Goal: Find specific page/section: Find specific page/section

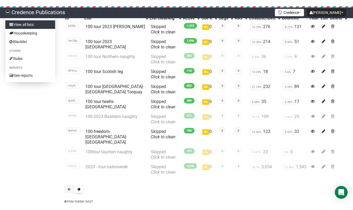
scroll to position [44, 0]
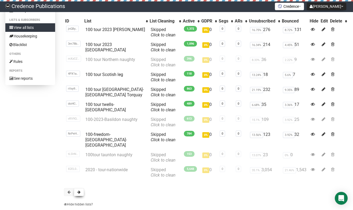
click at [79, 190] on span at bounding box center [78, 192] width 3 height 4
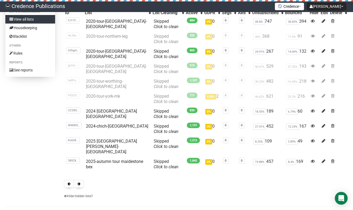
scroll to position [53, 0]
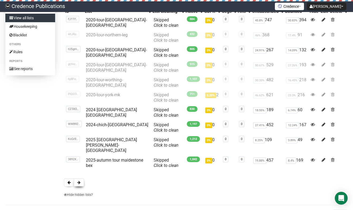
click at [80, 180] on span at bounding box center [78, 182] width 3 height 4
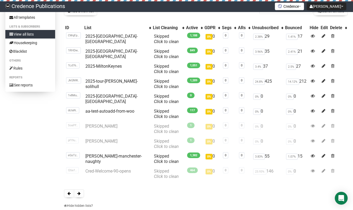
scroll to position [31, 0]
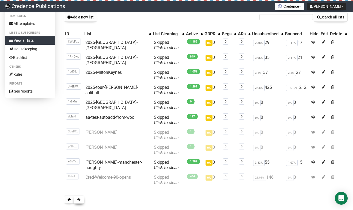
click at [79, 198] on span at bounding box center [78, 200] width 3 height 4
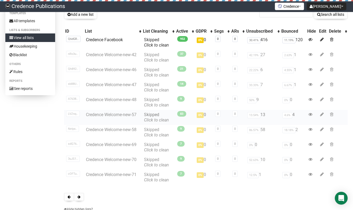
scroll to position [34, 0]
click at [79, 197] on span at bounding box center [78, 197] width 3 height 4
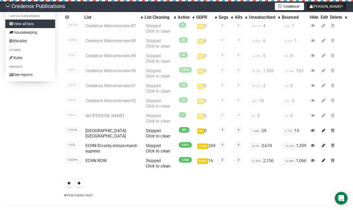
scroll to position [48, 0]
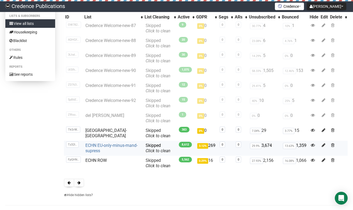
click at [95, 147] on link "ECHN EU-only-minus-mand-supress" at bounding box center [111, 148] width 52 height 10
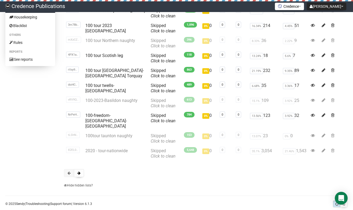
scroll to position [68, 0]
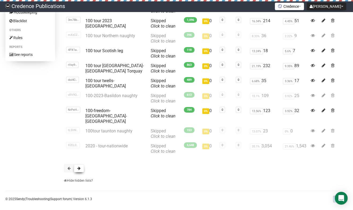
click at [79, 166] on span at bounding box center [78, 168] width 3 height 4
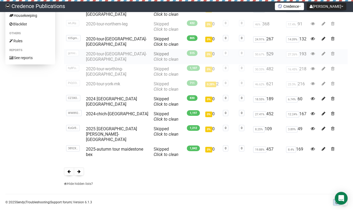
scroll to position [65, 0]
click at [79, 169] on span at bounding box center [78, 171] width 3 height 4
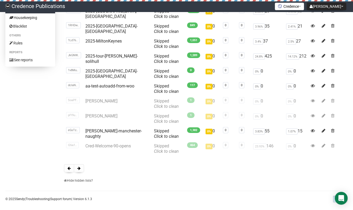
scroll to position [67, 0]
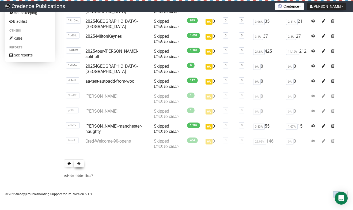
click at [81, 163] on button at bounding box center [79, 163] width 10 height 8
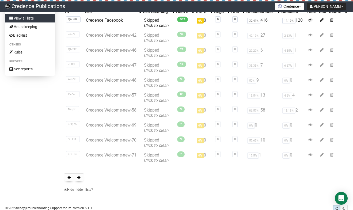
scroll to position [68, 0]
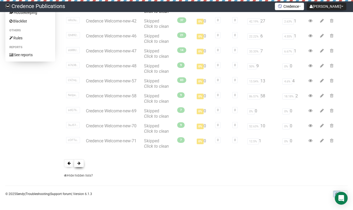
click at [80, 163] on span at bounding box center [78, 163] width 3 height 4
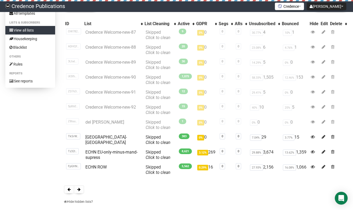
scroll to position [49, 0]
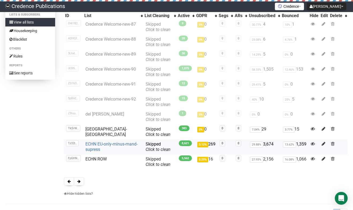
click at [96, 146] on link "ECHN EU-only-minus-mand-supress" at bounding box center [111, 146] width 52 height 10
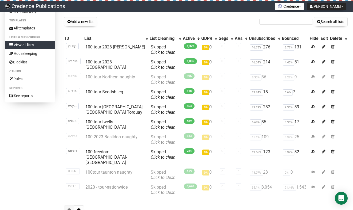
scroll to position [26, 0]
click at [124, 152] on link "100-freedom-Norwich-Ipswich" at bounding box center [105, 157] width 41 height 16
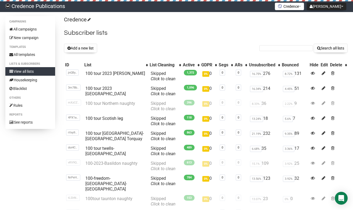
click at [272, 45] on form "Search all lists" at bounding box center [303, 48] width 88 height 9
click at [268, 50] on input "text" at bounding box center [285, 48] width 53 height 6
type input "norwich"
click at [331, 46] on button "Search all lists" at bounding box center [330, 48] width 34 height 9
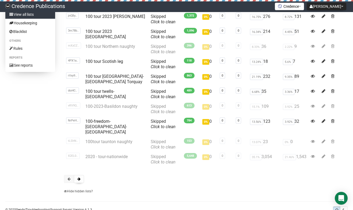
scroll to position [68, 0]
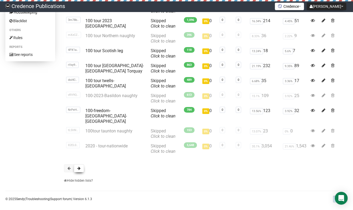
click at [79, 166] on span at bounding box center [78, 168] width 3 height 4
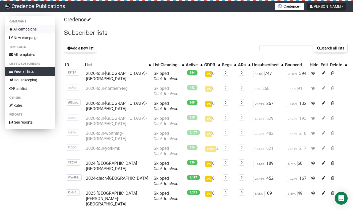
click at [18, 28] on link "All campaigns" at bounding box center [30, 29] width 50 height 9
